Goal: Task Accomplishment & Management: Use online tool/utility

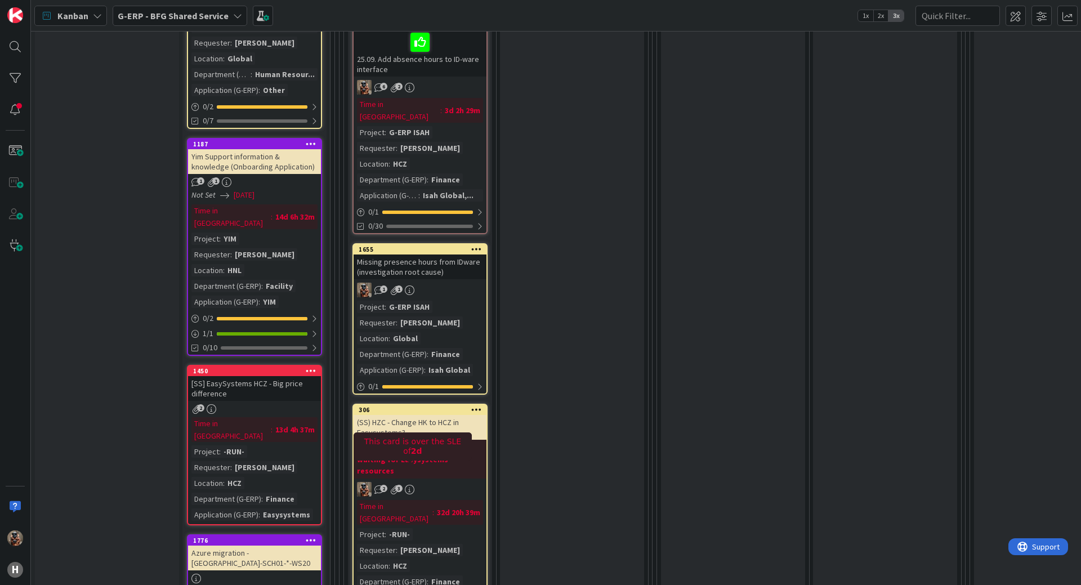
scroll to position [481, 0]
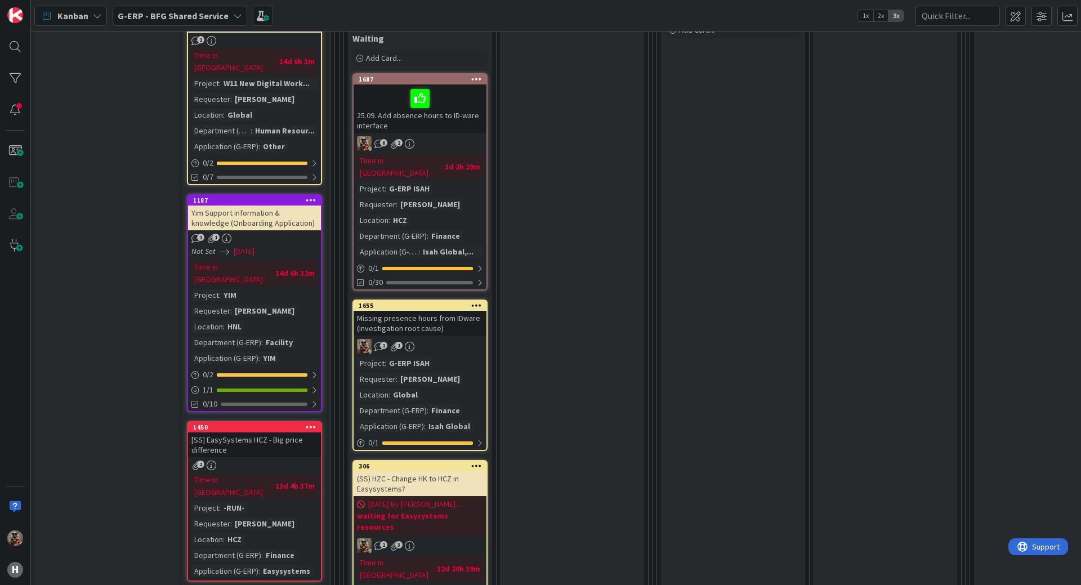
click at [406, 311] on div "Missing presence hours from IDware (investigation root cause)" at bounding box center [420, 323] width 133 height 25
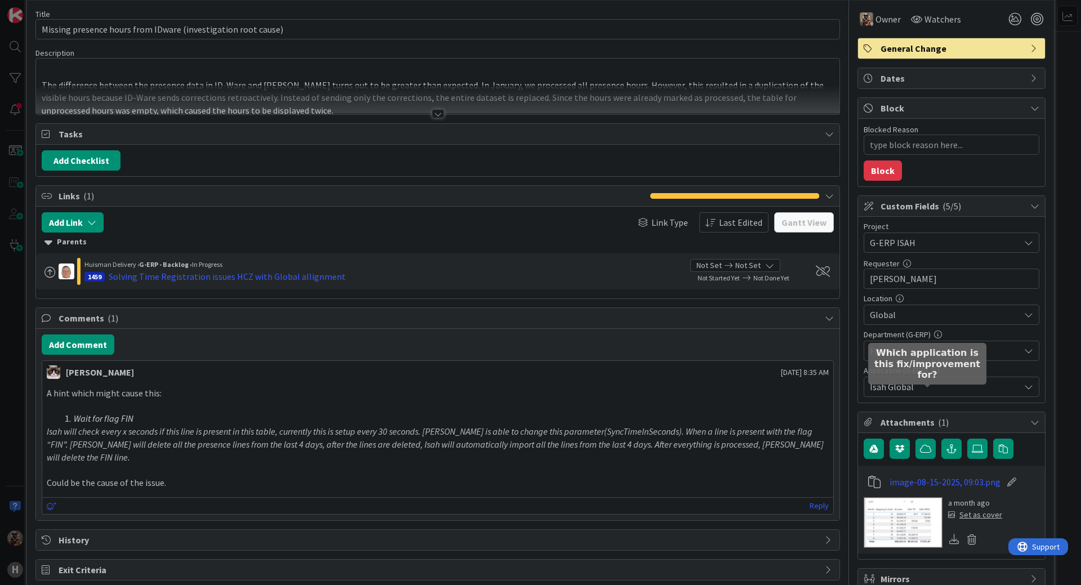
scroll to position [102, 0]
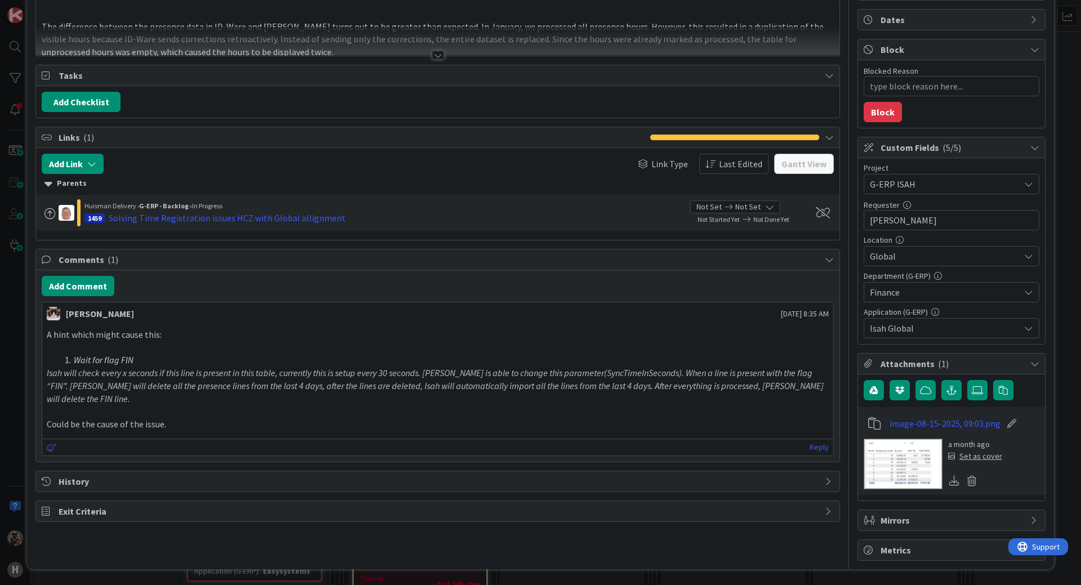
click at [7, 441] on div "ID 1655 G-ERP - BFG Shared Service Waiting Title 61 / 128 Missing presence hour…" at bounding box center [540, 292] width 1081 height 585
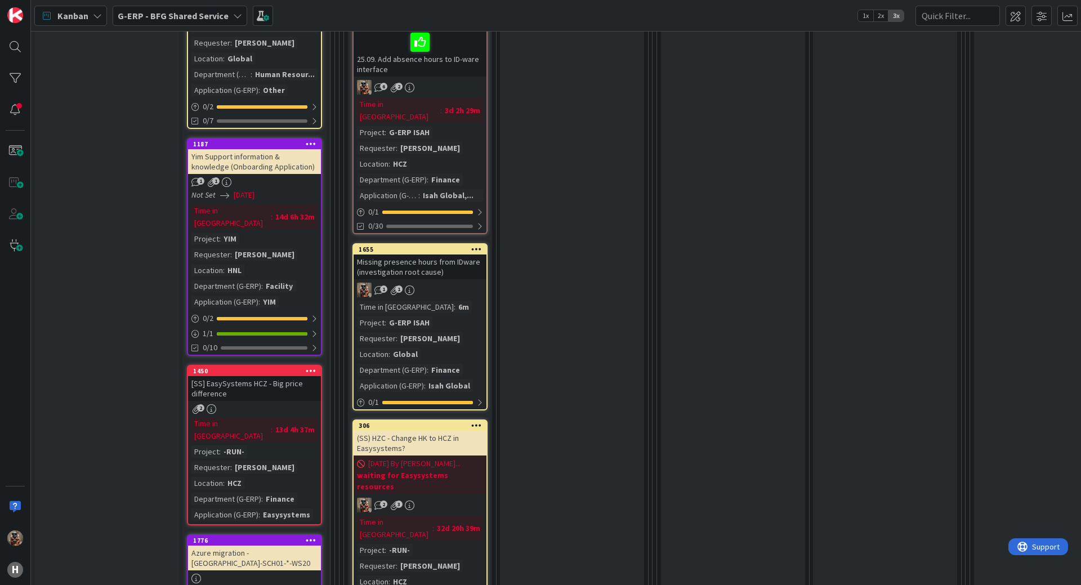
click at [429, 431] on div "(SS) HZC - Change HK to HCZ in Easysystems?" at bounding box center [420, 443] width 133 height 25
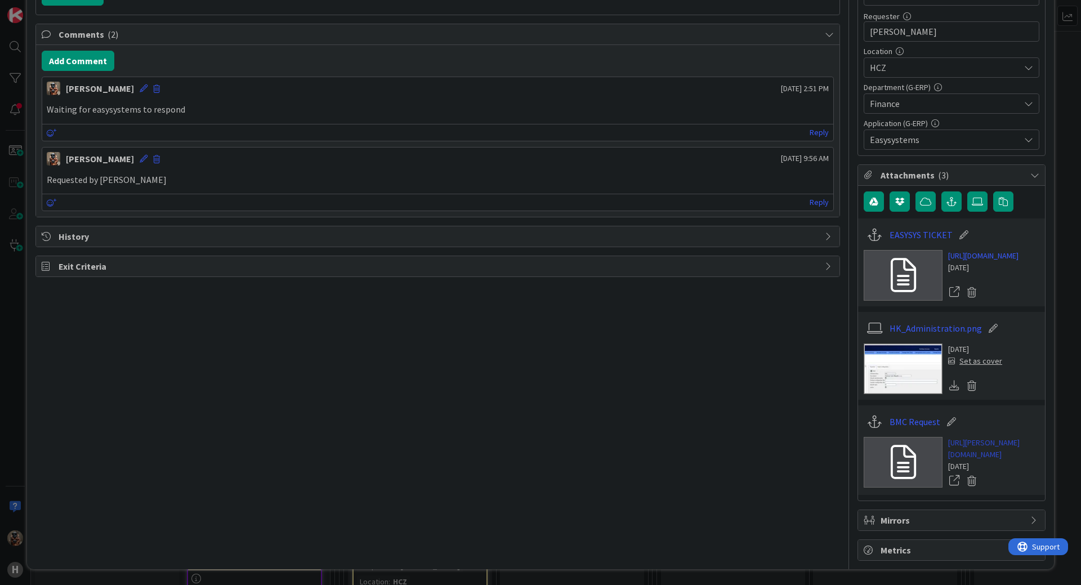
scroll to position [338, 0]
click at [970, 437] on link "[URL][PERSON_NAME][DOMAIN_NAME]" at bounding box center [993, 449] width 91 height 24
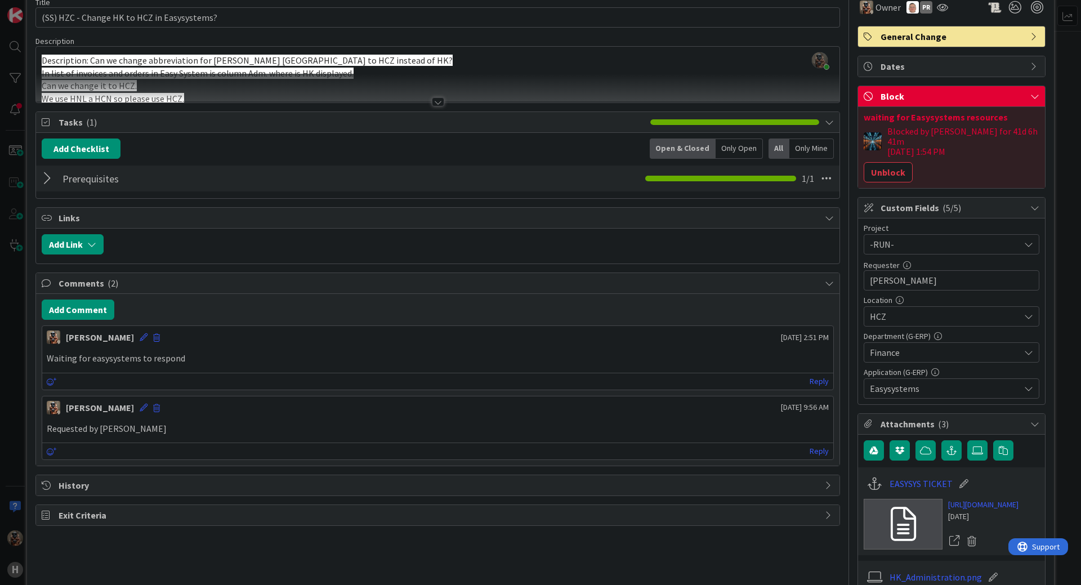
scroll to position [0, 0]
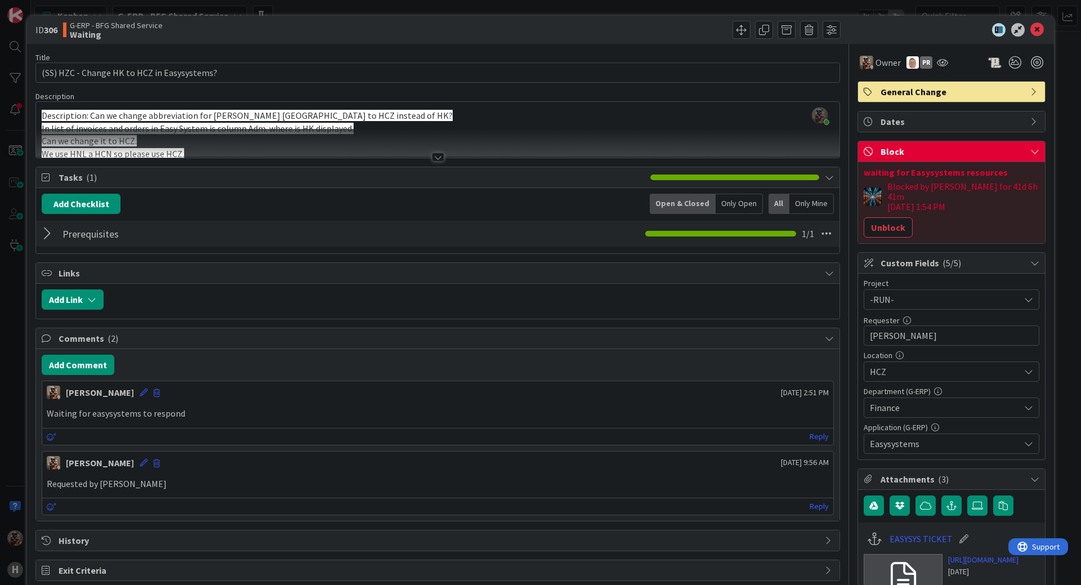
click at [8, 177] on div "ID 306 G-ERP - BFG Shared Service Waiting Title 43 / 128 (SS) HZC - Change HK t…" at bounding box center [540, 292] width 1081 height 585
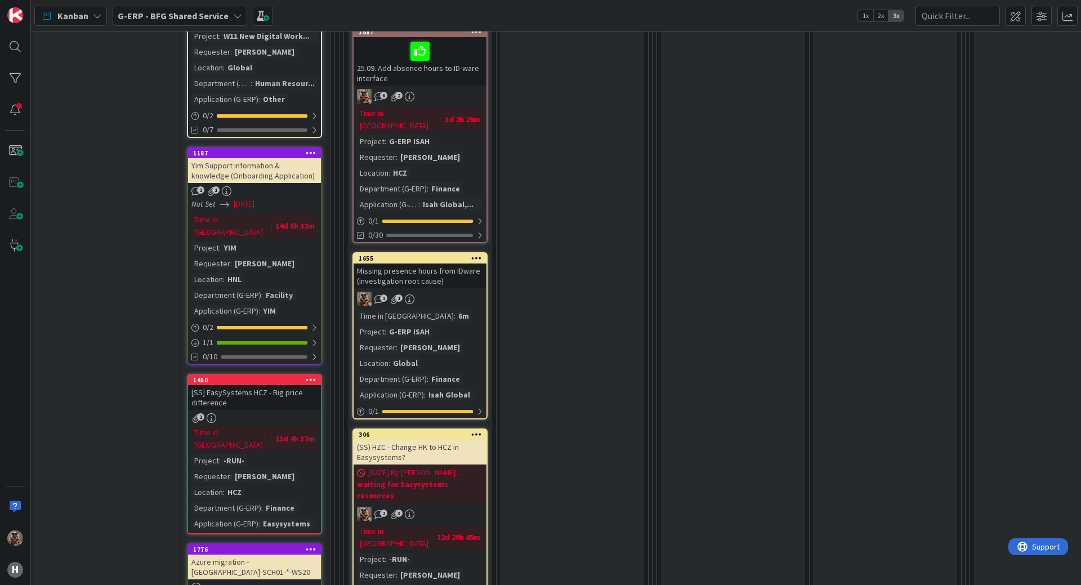
scroll to position [551, 0]
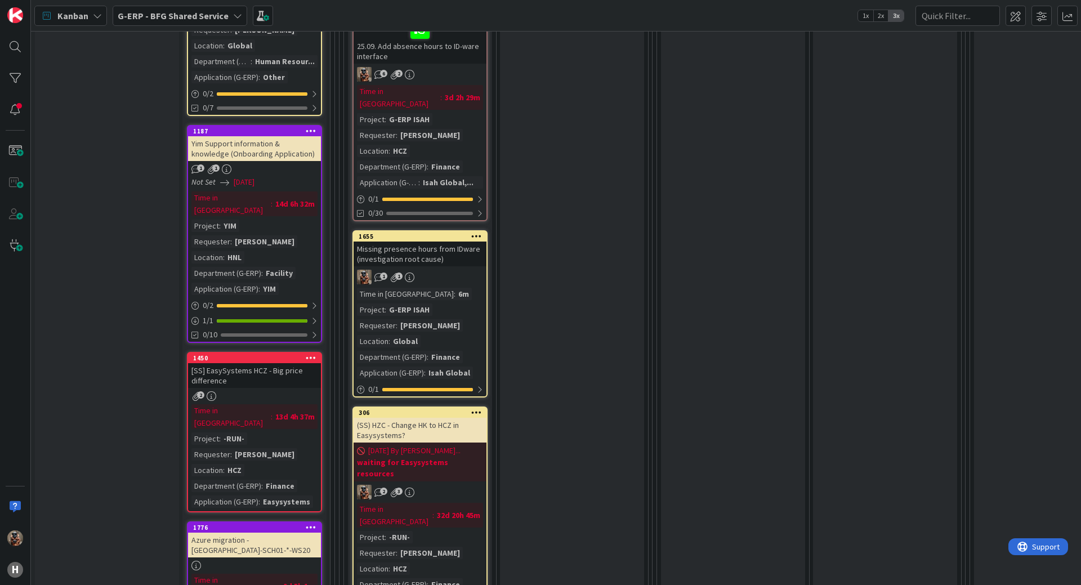
click at [454, 288] on div "Time in Column : 6m Project : G-ERP ISAH Requester : [PERSON_NAME] Location : G…" at bounding box center [420, 333] width 126 height 91
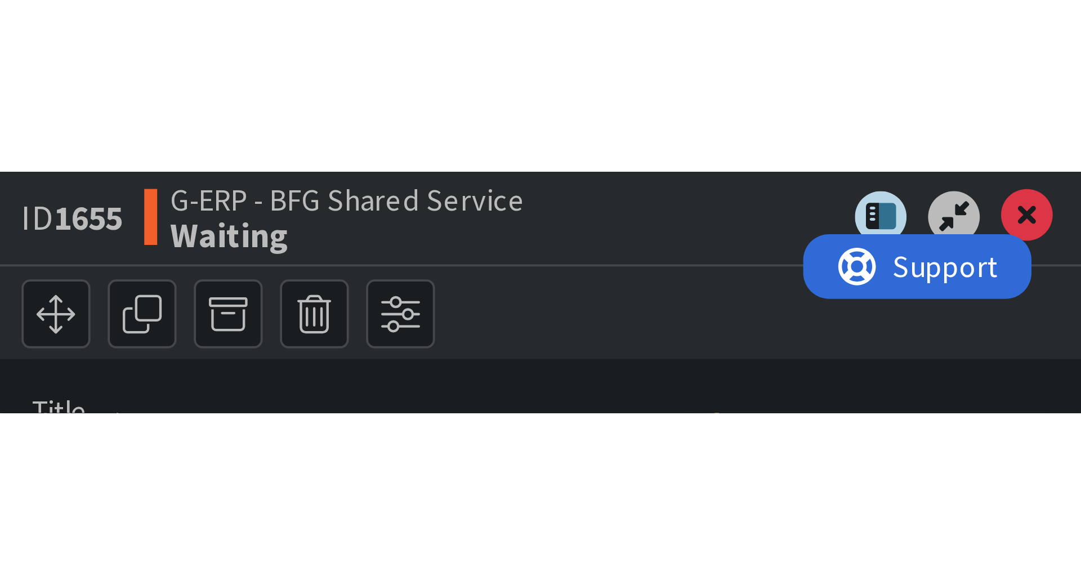
scroll to position [551, 0]
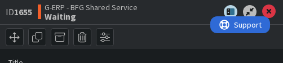
type textarea "x"
